Goal: Task Accomplishment & Management: Manage account settings

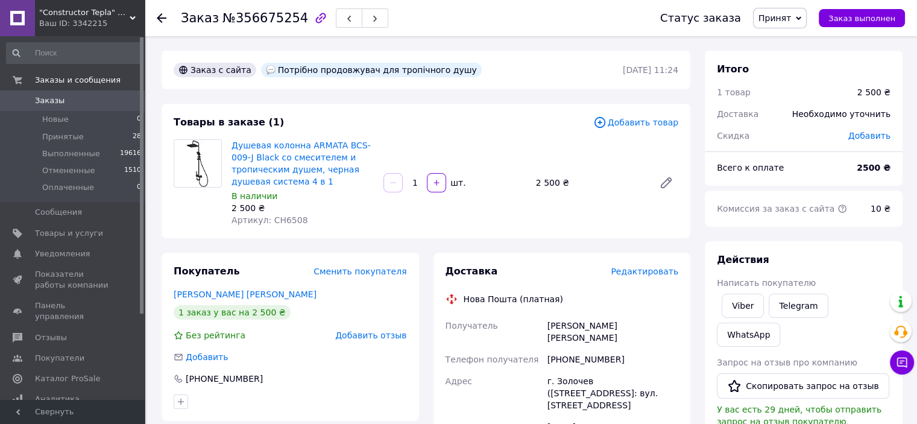
click at [624, 271] on span "Редактировать" at bounding box center [645, 272] width 68 height 10
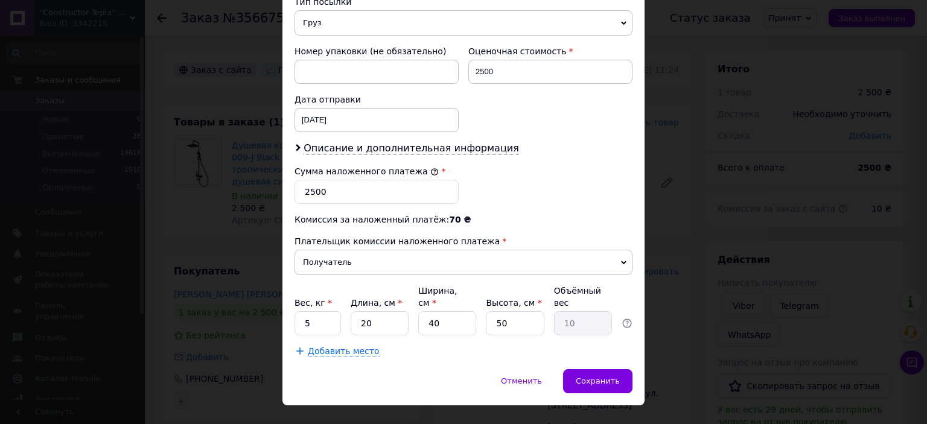
scroll to position [504, 0]
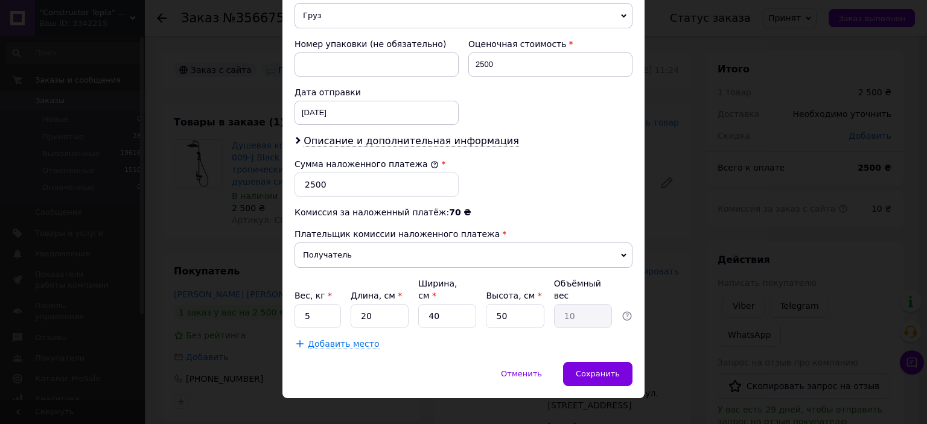
click at [239, 189] on div "× Редактирование доставки Способ доставки Нова Пошта (платная) Плательщик Получ…" at bounding box center [463, 212] width 927 height 424
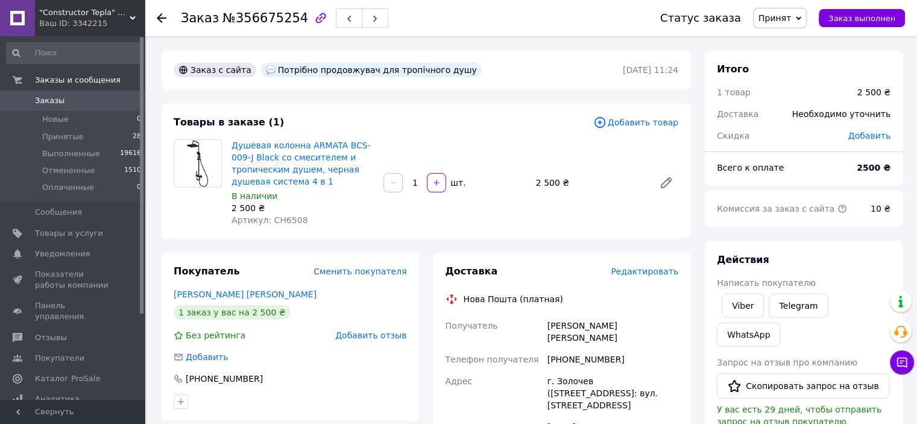
click at [666, 273] on span "Редактировать" at bounding box center [645, 272] width 68 height 10
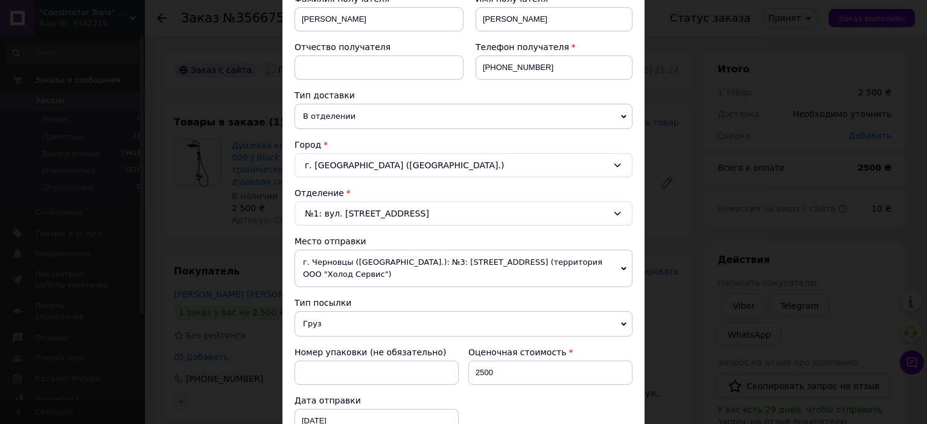
scroll to position [483, 0]
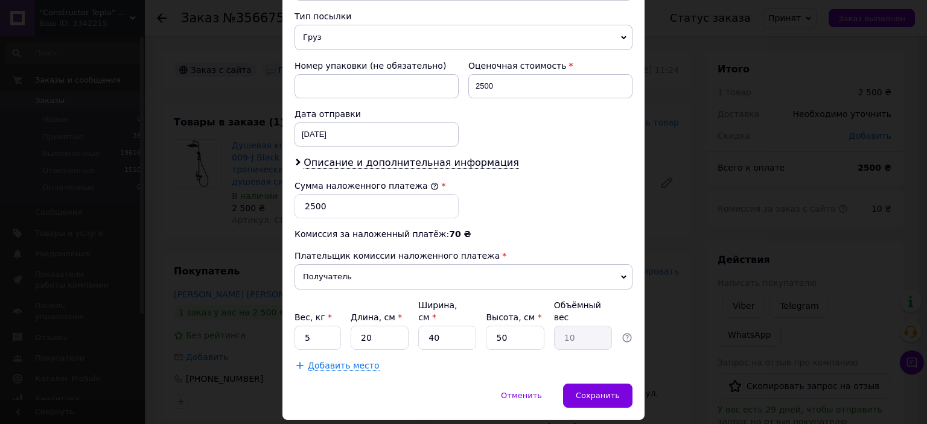
click at [327, 361] on span "Добавить место" at bounding box center [344, 366] width 72 height 10
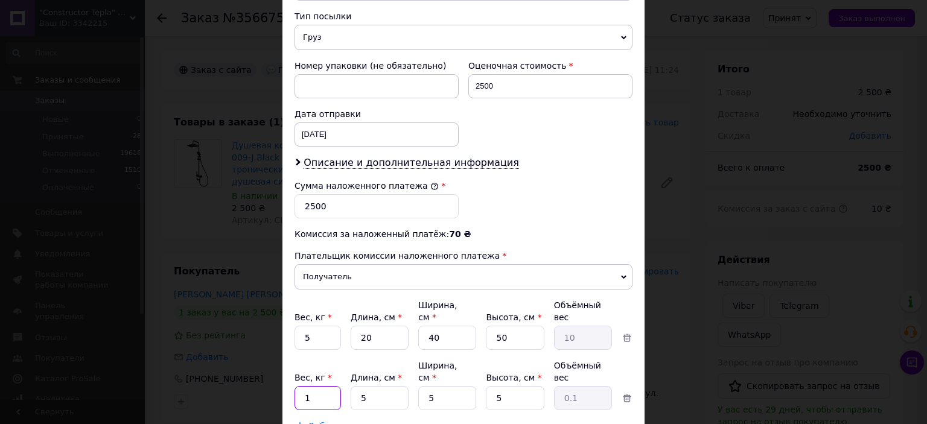
click at [323, 350] on input "1" at bounding box center [317, 338] width 46 height 24
type input "20"
type input "40"
type input "0.25"
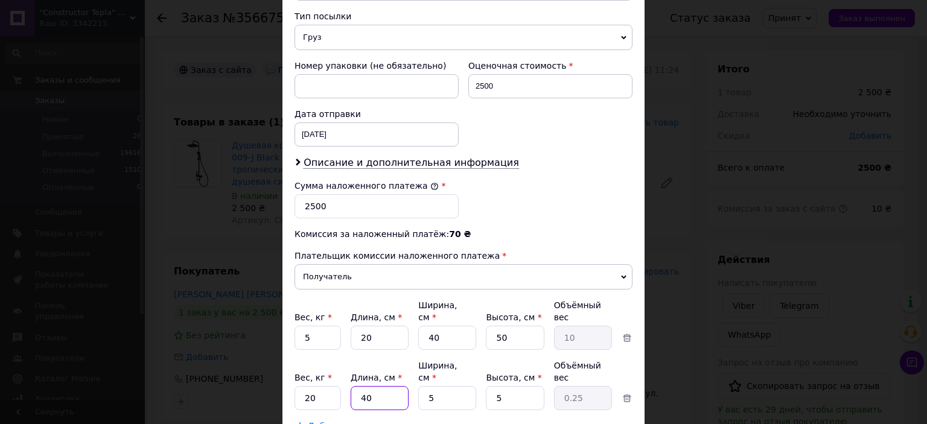
type input "40"
type input "50"
type input "2.5"
type input "50"
type input "8"
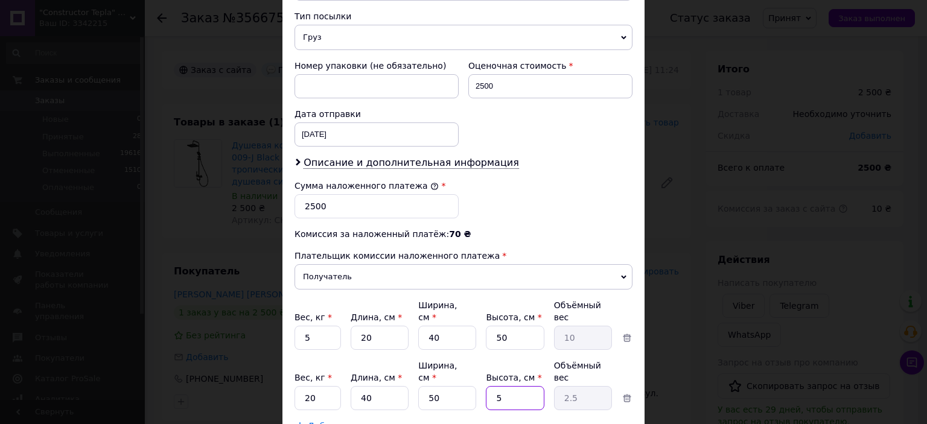
type input "4"
type input "80"
type input "40"
type input "80"
click at [369, 212] on input "2500" at bounding box center [376, 206] width 164 height 24
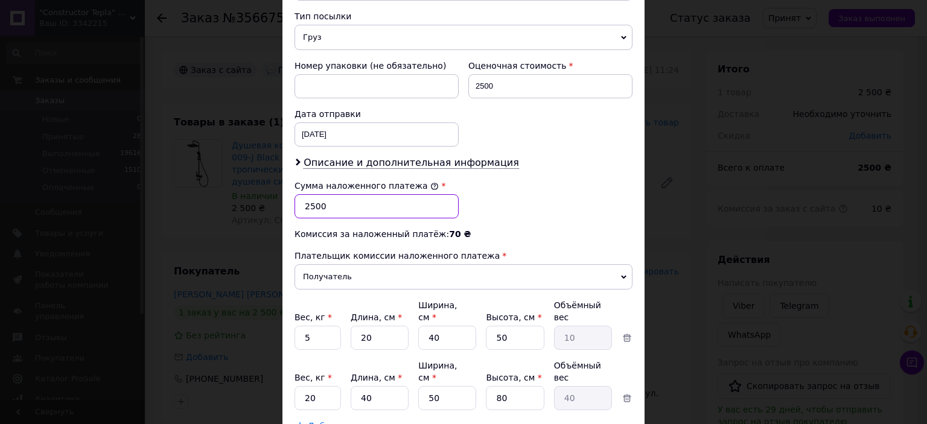
click at [369, 212] on input "2500" at bounding box center [376, 206] width 164 height 24
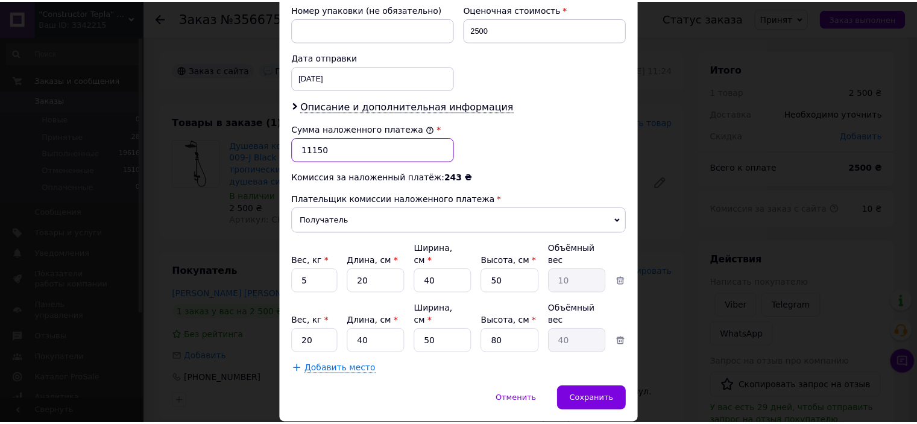
scroll to position [553, 0]
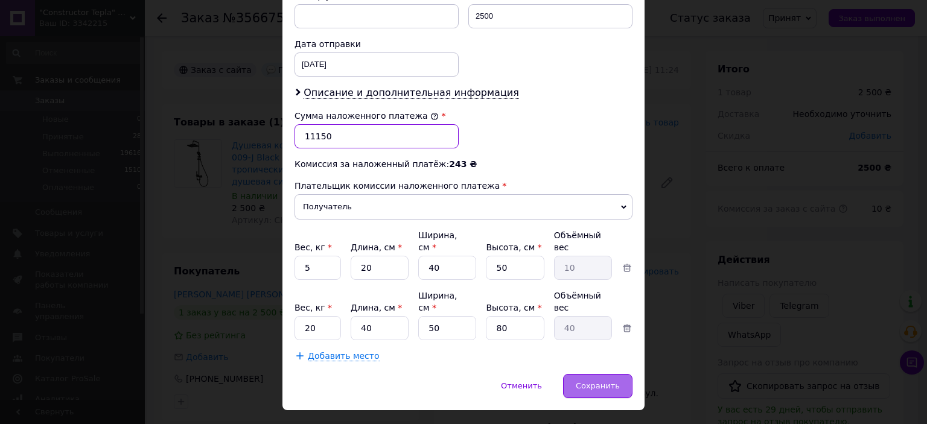
type input "11150"
click at [604, 381] on span "Сохранить" at bounding box center [597, 385] width 44 height 9
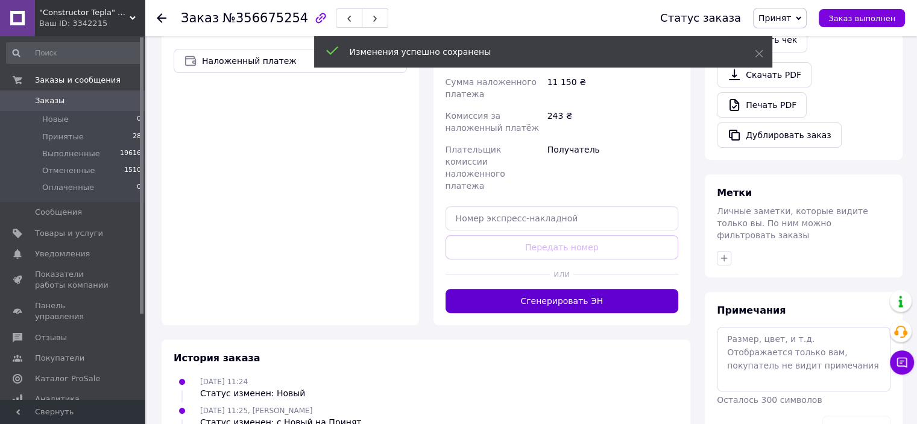
click at [557, 289] on button "Сгенерировать ЭН" at bounding box center [562, 301] width 233 height 24
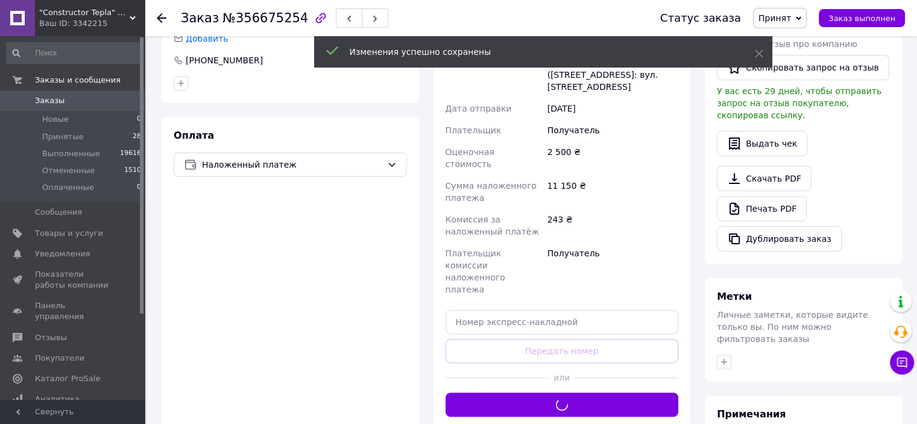
scroll to position [241, 0]
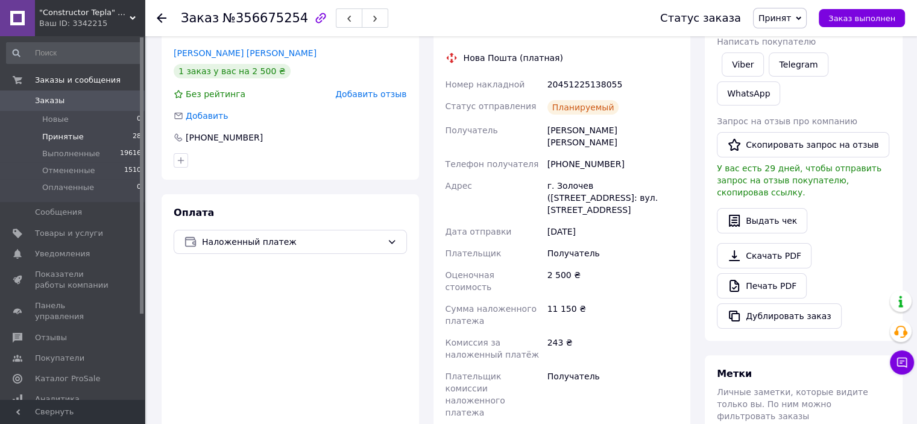
click at [99, 130] on li "Принятые 28" at bounding box center [74, 136] width 148 height 17
